Goal: Use online tool/utility: Utilize a website feature to perform a specific function

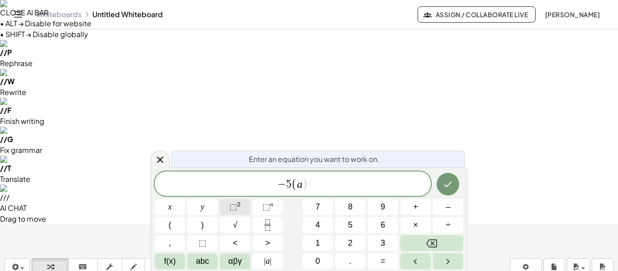
click at [249, 212] on button "⬚ 2" at bounding box center [235, 207] width 30 height 16
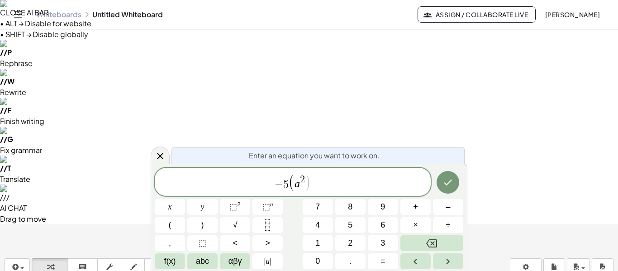
click at [302, 183] on span "2" at bounding box center [302, 180] width 5 height 10
click at [304, 181] on span "​ 2" at bounding box center [302, 180] width 5 height 10
click at [305, 182] on span ")" at bounding box center [308, 182] width 6 height 17
click at [242, 202] on button "⬚ 2" at bounding box center [235, 207] width 30 height 16
click at [344, 184] on span "− 5 ( a 5 b − 4 b 2 + 1 ) ​" at bounding box center [293, 182] width 276 height 19
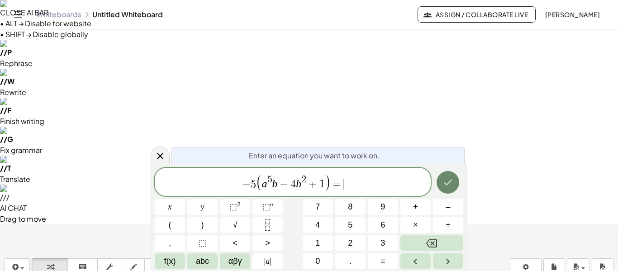
click at [449, 180] on icon "Done" at bounding box center [447, 182] width 11 height 11
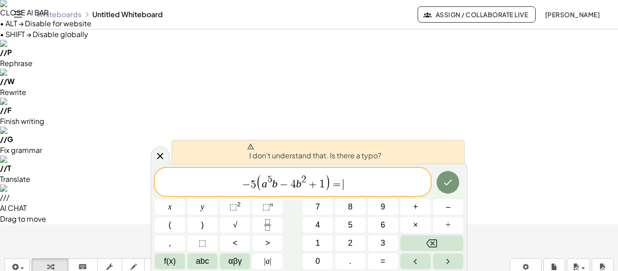
click at [355, 187] on span "− 5 ( a 5 b − 4 b 2 + 1 ) = ​" at bounding box center [293, 182] width 276 height 19
click at [443, 182] on icon "Done" at bounding box center [447, 182] width 11 height 11
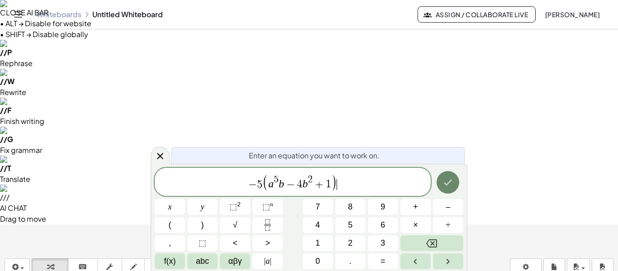
click at [449, 184] on icon "Done" at bounding box center [447, 182] width 11 height 11
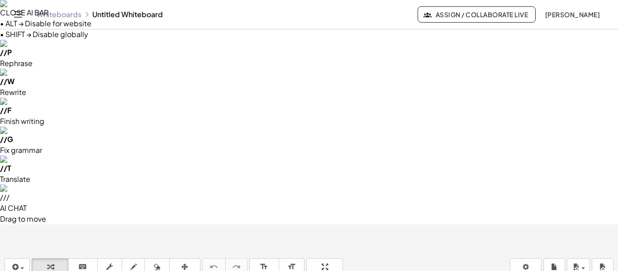
drag, startPoint x: 88, startPoint y: 99, endPoint x: 110, endPoint y: 102, distance: 22.3
click at [122, 258] on button "draw" at bounding box center [134, 270] width 24 height 24
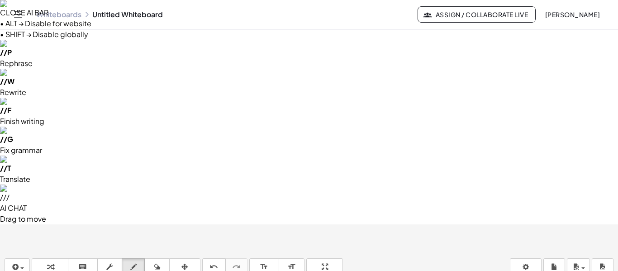
drag, startPoint x: 95, startPoint y: 86, endPoint x: 130, endPoint y: 91, distance: 36.1
drag, startPoint x: 99, startPoint y: 83, endPoint x: 166, endPoint y: 91, distance: 66.5
drag, startPoint x: 93, startPoint y: 84, endPoint x: 212, endPoint y: 95, distance: 118.9
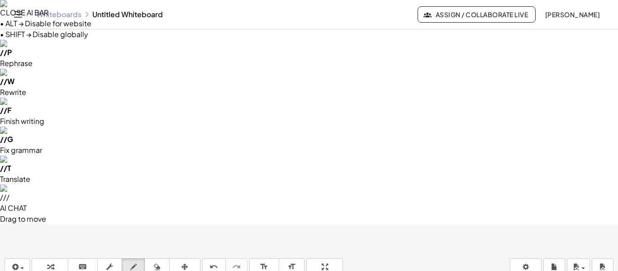
click at [42, 261] on div "button" at bounding box center [50, 266] width 27 height 11
click at [127, 270] on span "draw" at bounding box center [134, 276] width 14 height 6
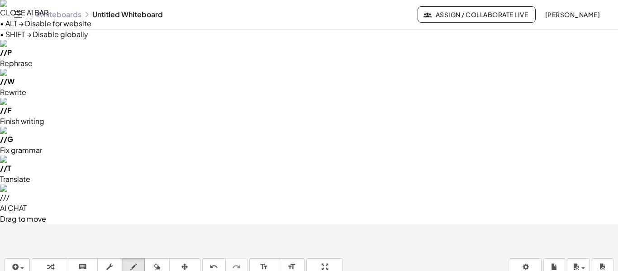
drag, startPoint x: 135, startPoint y: 124, endPoint x: 131, endPoint y: 143, distance: 19.9
drag, startPoint x: 191, startPoint y: 125, endPoint x: 194, endPoint y: 144, distance: 19.3
drag, startPoint x: 214, startPoint y: 129, endPoint x: 216, endPoint y: 140, distance: 10.5
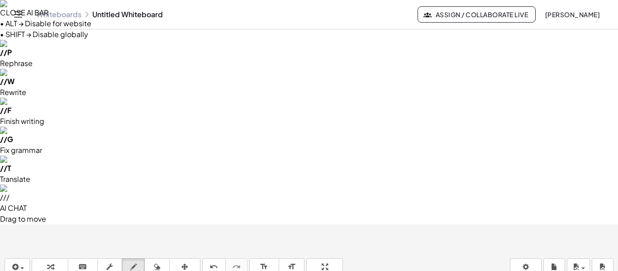
click at [202, 258] on button "undo undo" at bounding box center [214, 270] width 24 height 24
drag, startPoint x: 213, startPoint y: 125, endPoint x: 213, endPoint y: 145, distance: 19.9
drag, startPoint x: 250, startPoint y: 125, endPoint x: 251, endPoint y: 148, distance: 23.1
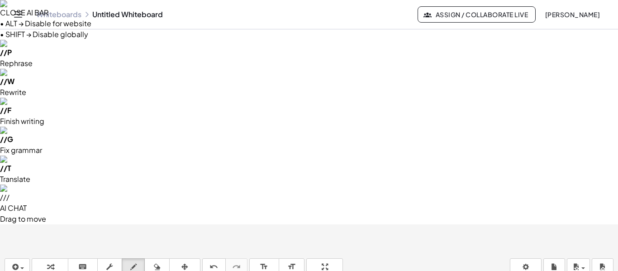
click at [37, 270] on span "transform" at bounding box center [50, 276] width 27 height 6
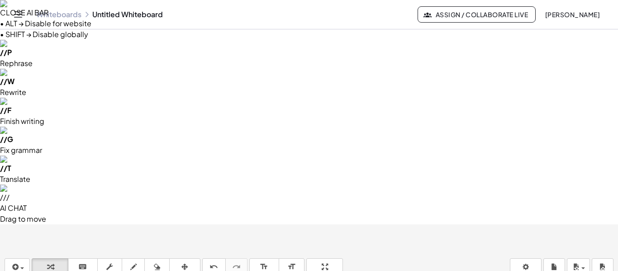
drag, startPoint x: 92, startPoint y: 156, endPoint x: 249, endPoint y: 149, distance: 156.6
click at [207, 270] on span "undo" at bounding box center [214, 276] width 14 height 6
